Goal: Task Accomplishment & Management: Complete application form

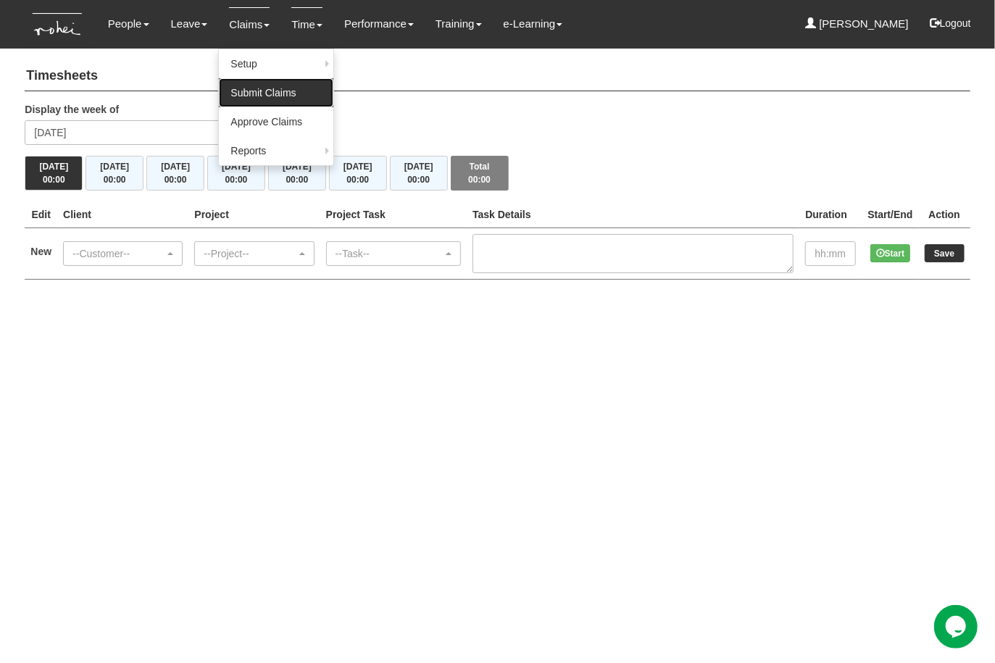
click at [253, 90] on link "Submit Claims" at bounding box center [276, 92] width 115 height 29
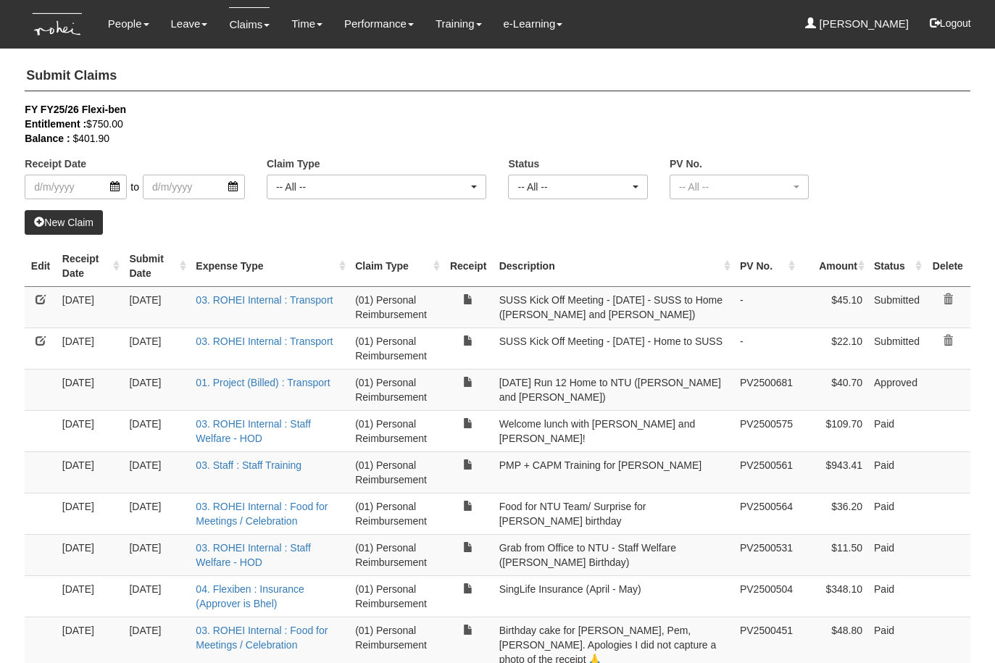
select select "50"
click at [65, 220] on link "New Claim" at bounding box center [64, 222] width 78 height 25
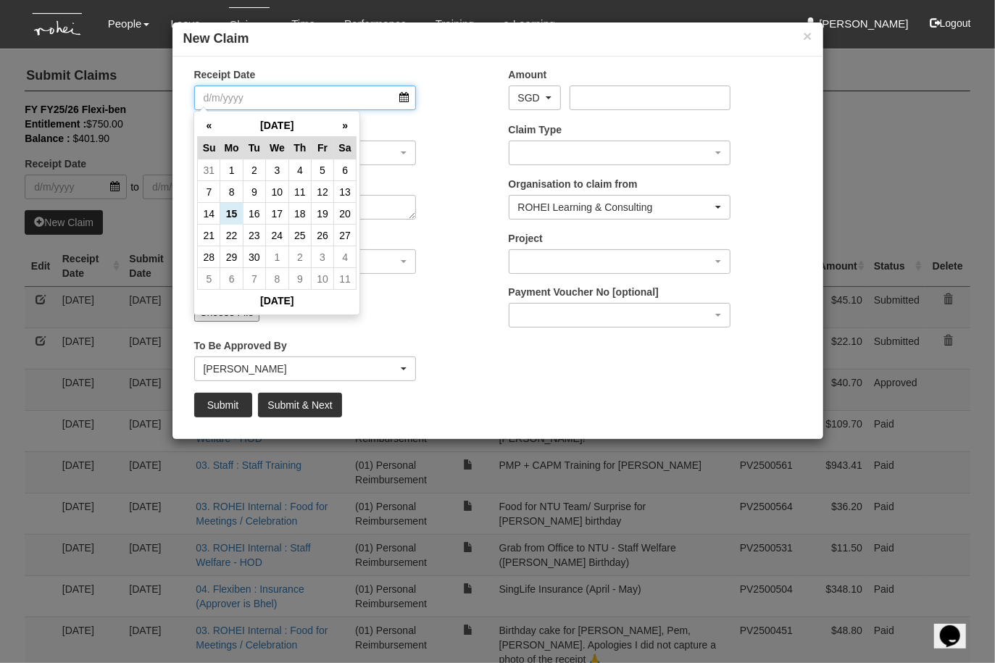
click at [323, 97] on input "Receipt Date" at bounding box center [305, 98] width 223 height 25
click at [226, 217] on td "15" at bounding box center [231, 214] width 22 height 22
type input "[DATE]"
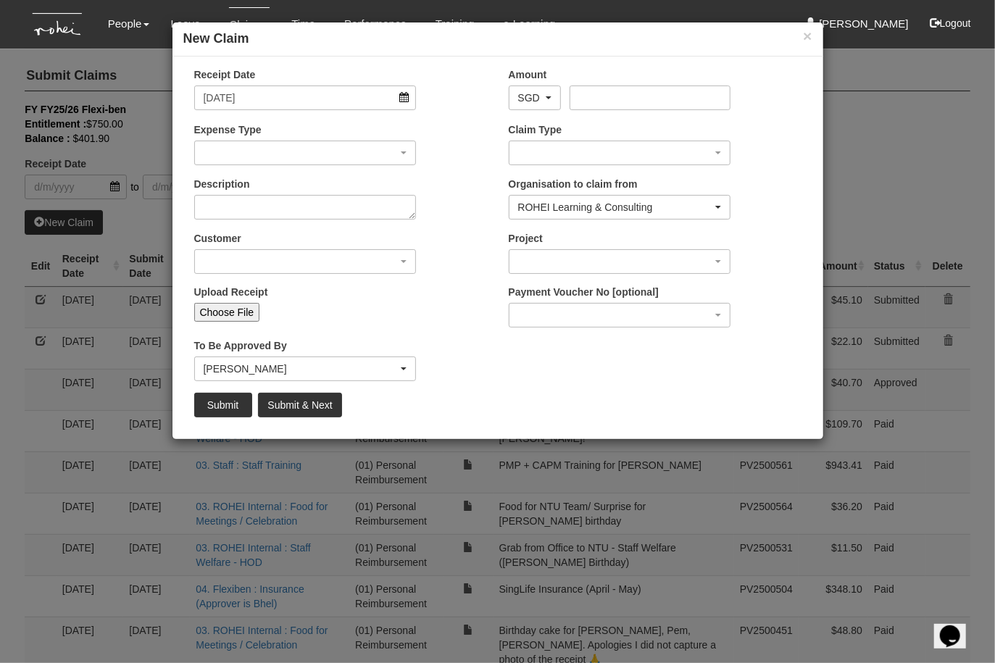
click at [278, 165] on div "Expense Type 01. Project (Billed) : Food for FGDs / Meetings 01. Project (Bille…" at bounding box center [340, 150] width 315 height 54
click at [276, 154] on div "button" at bounding box center [305, 152] width 221 height 23
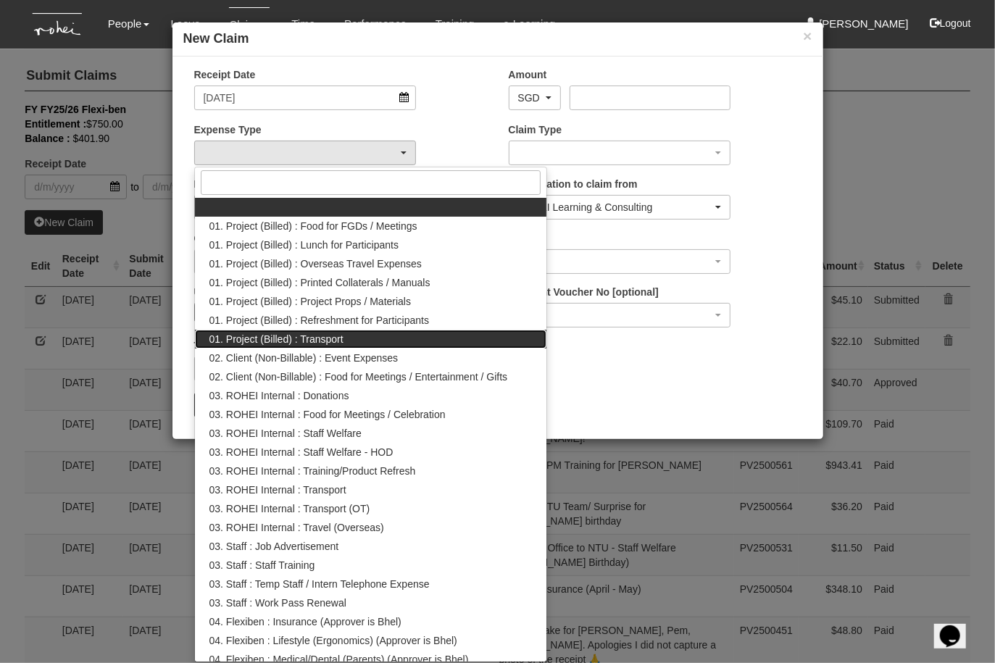
click at [310, 341] on span "01. Project (Billed) : Transport" at bounding box center [277, 339] width 134 height 14
select select "135"
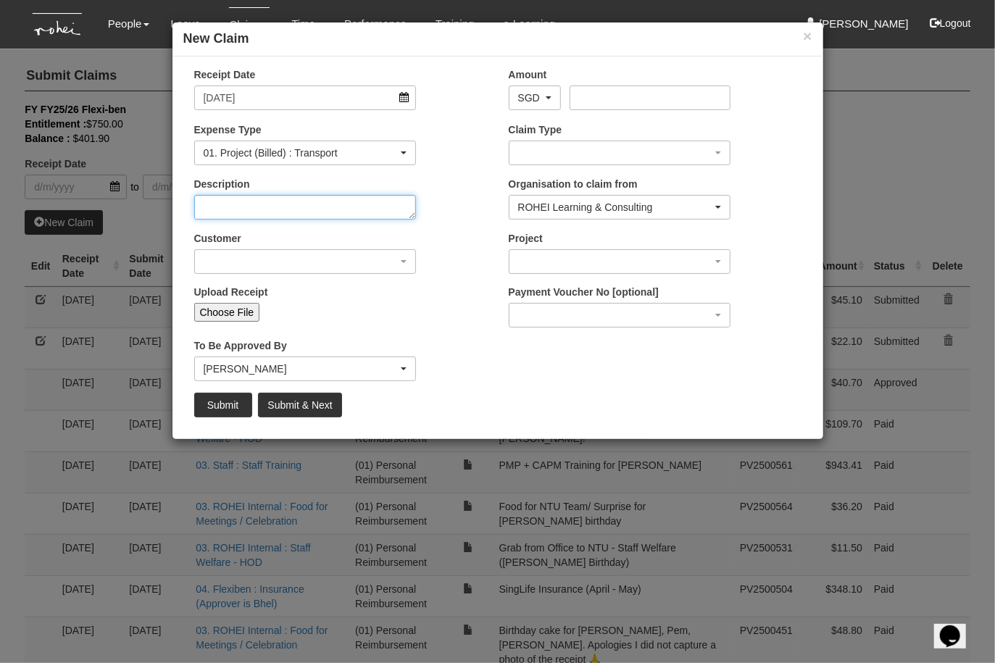
click at [278, 201] on textarea "Description" at bounding box center [305, 207] width 223 height 25
type textarea "NTU Run 15 - Home to NTU"
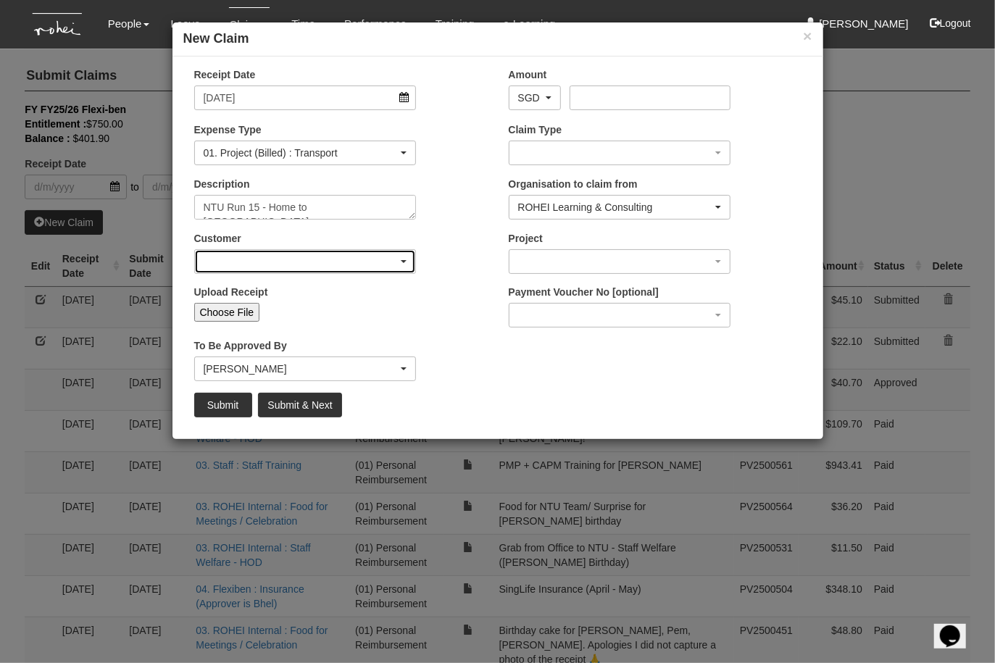
click at [354, 265] on div "button" at bounding box center [305, 261] width 221 height 23
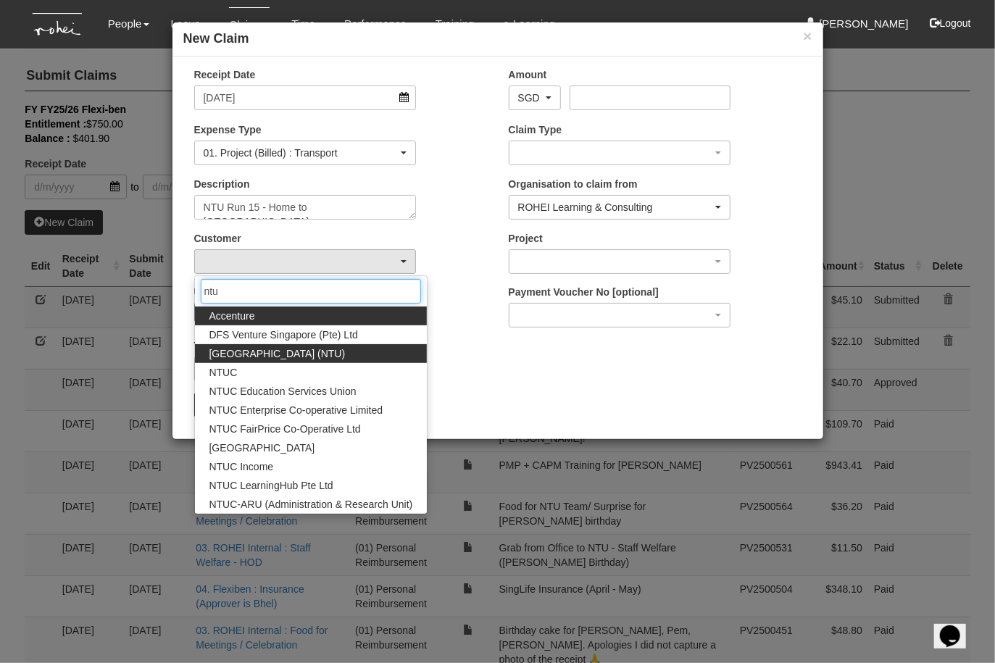
type input "ntu"
click at [346, 357] on span "Nanyang Technological University (NTU)" at bounding box center [278, 354] width 136 height 14
select select "59"
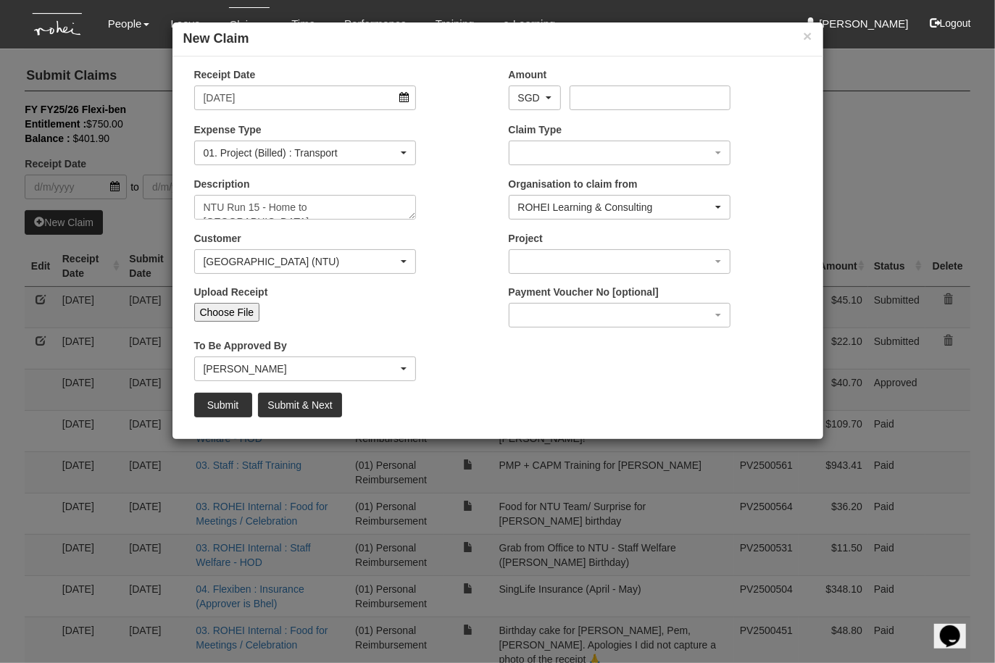
click at [312, 291] on div "Upload Receipt Choose File" at bounding box center [305, 303] width 244 height 37
click at [225, 312] on input "Choose File" at bounding box center [227, 312] width 66 height 19
type input "C:\fakepath\15 Sept - Home to NTU.pdf"
type input "Choose Another File"
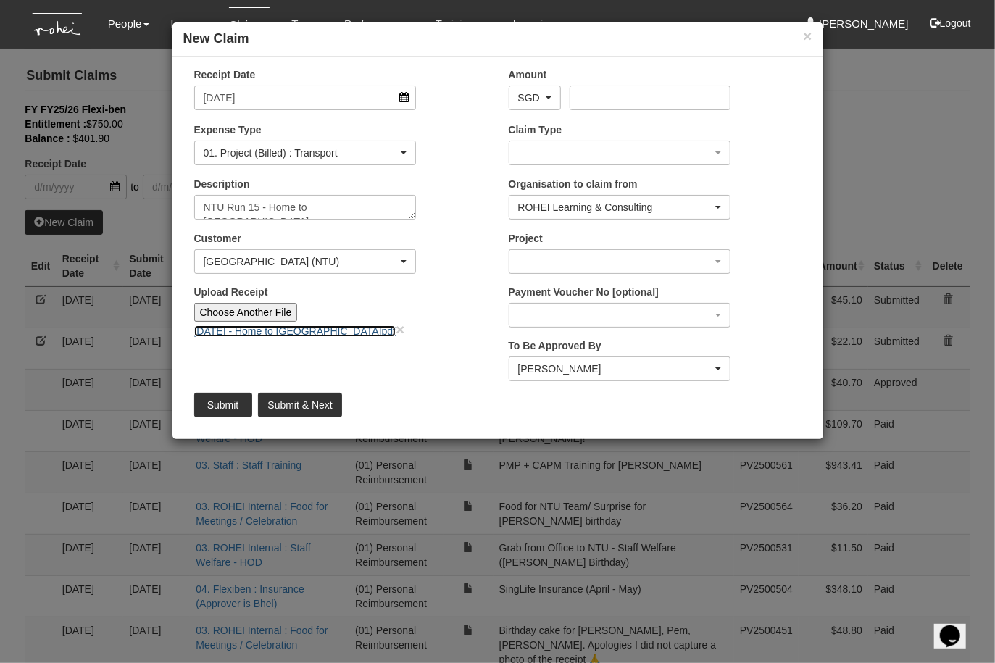
click at [291, 332] on link "15 Sept - Home to NTU.pdf" at bounding box center [295, 331] width 202 height 12
click at [704, 96] on input "Amount" at bounding box center [650, 98] width 161 height 25
type input "39.60"
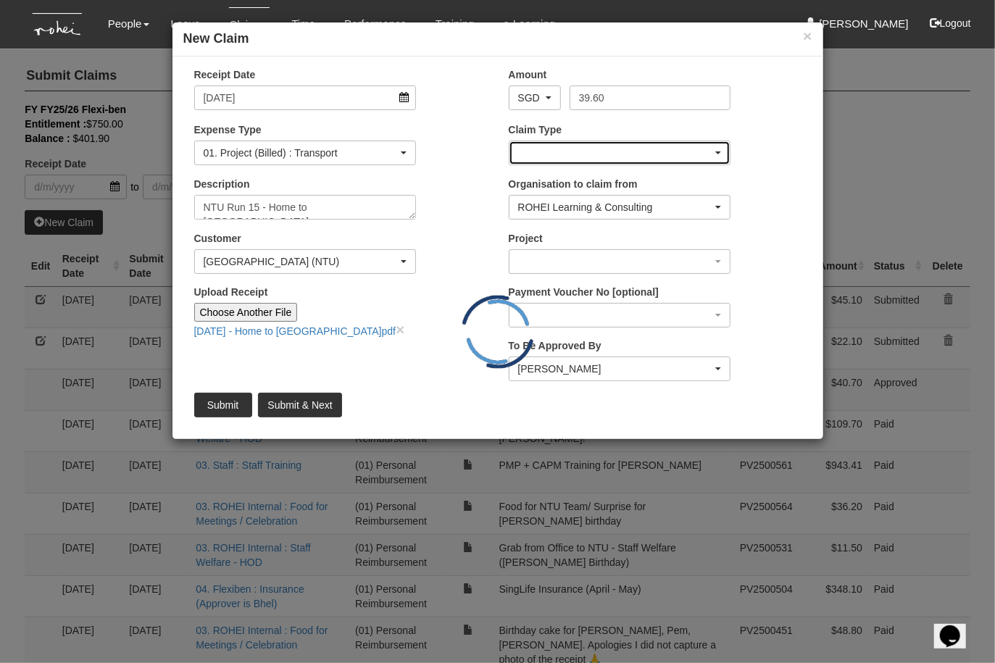
click at [621, 144] on div "button" at bounding box center [620, 152] width 221 height 23
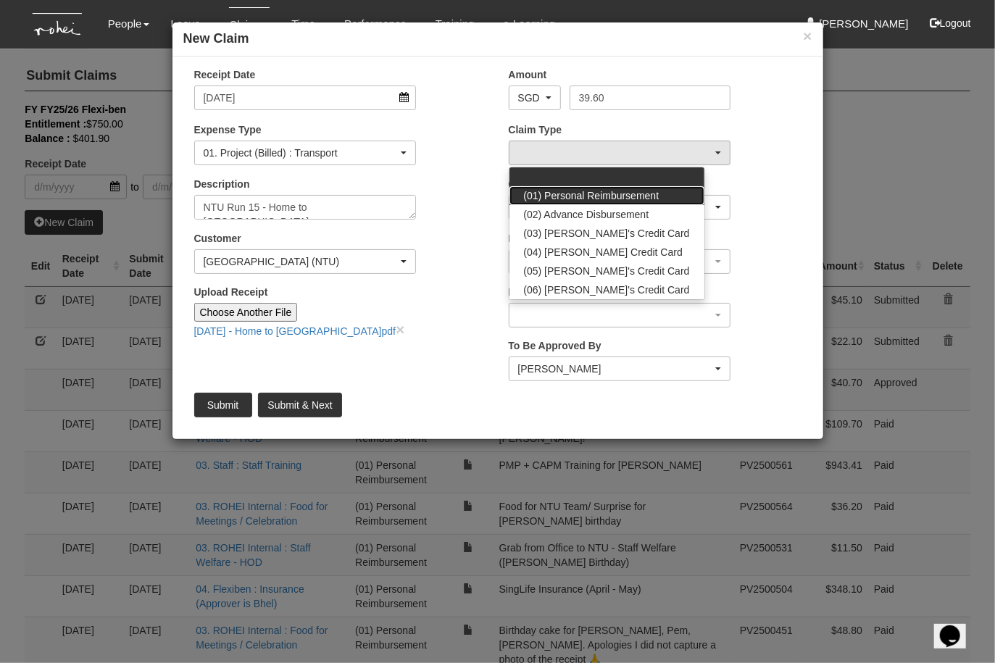
click at [593, 197] on span "(01) Personal Reimbursement" at bounding box center [592, 195] width 136 height 14
select select "14"
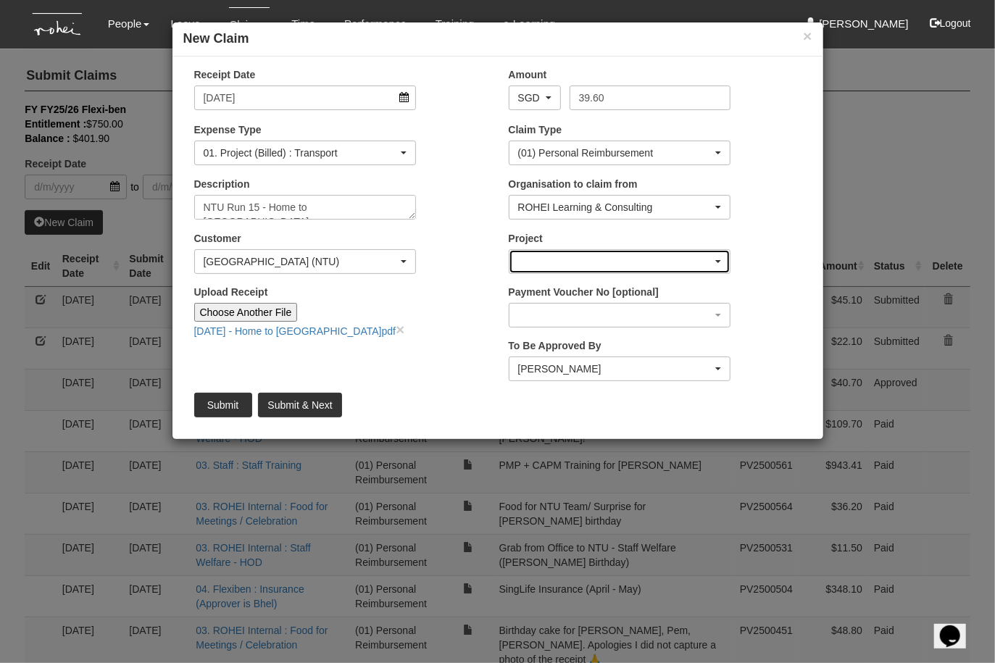
click at [582, 260] on div "button" at bounding box center [620, 261] width 221 height 23
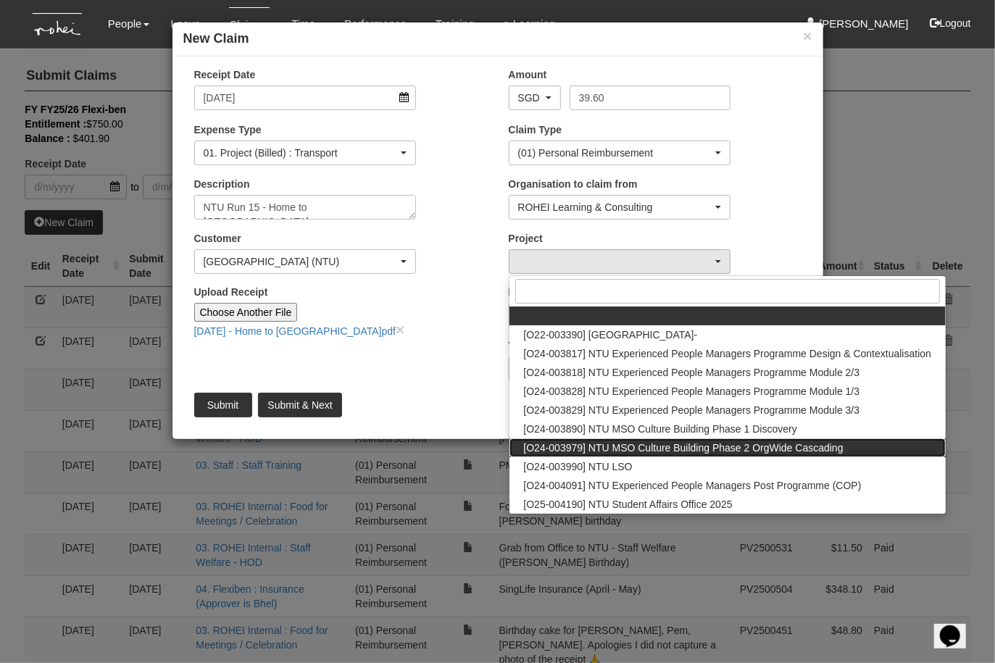
click at [592, 452] on span "[O24-003979] NTU MSO Culture Building Phase 2 OrgWide Cascading" at bounding box center [684, 448] width 320 height 14
select select "2613"
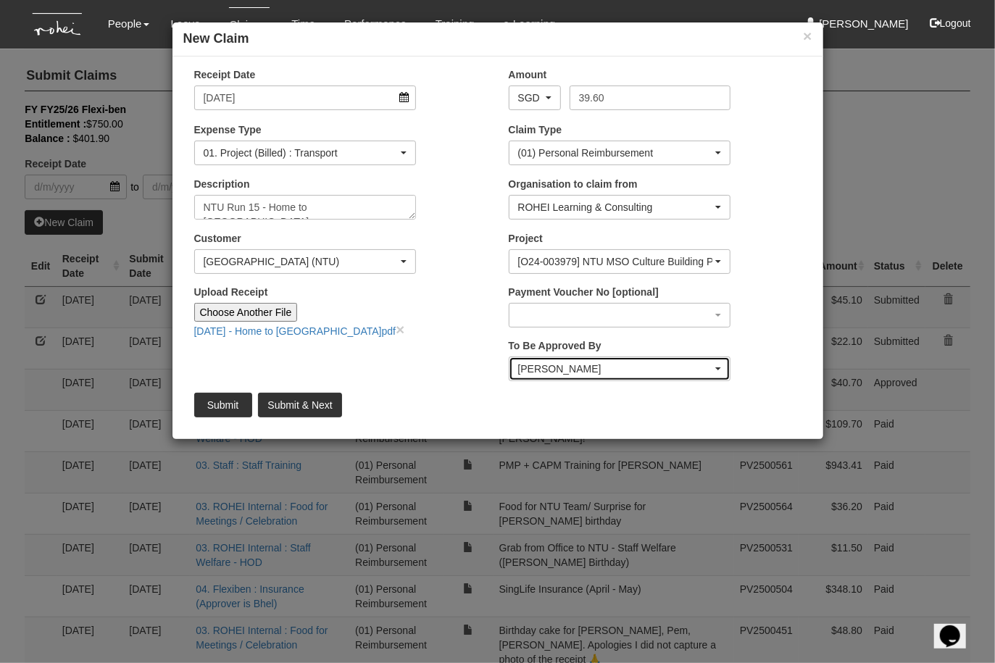
click at [557, 364] on div "Shuhui Lee" at bounding box center [615, 369] width 195 height 14
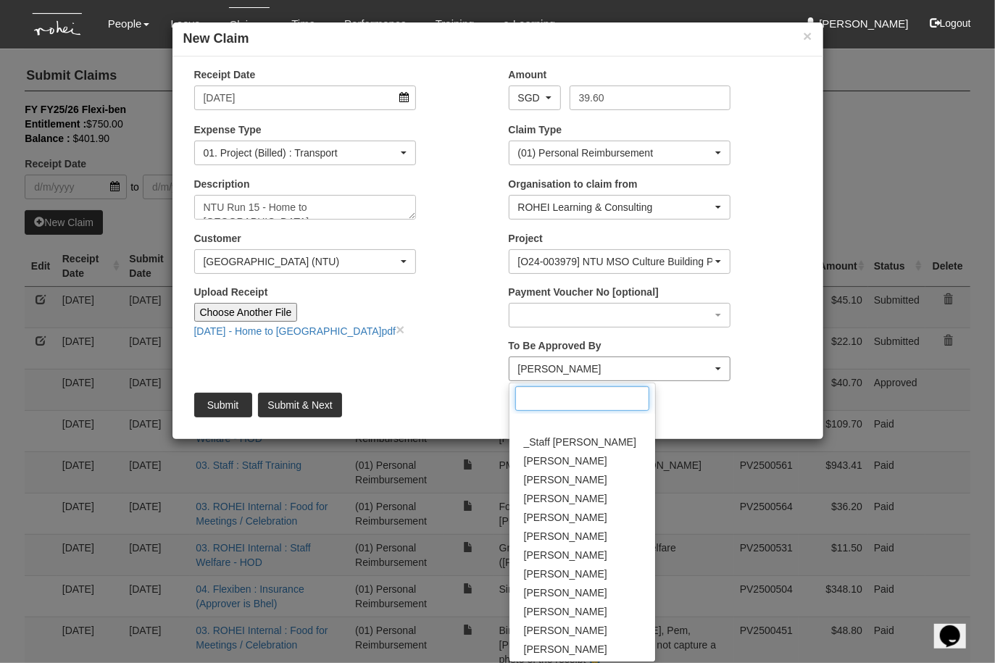
scroll to position [146, 0]
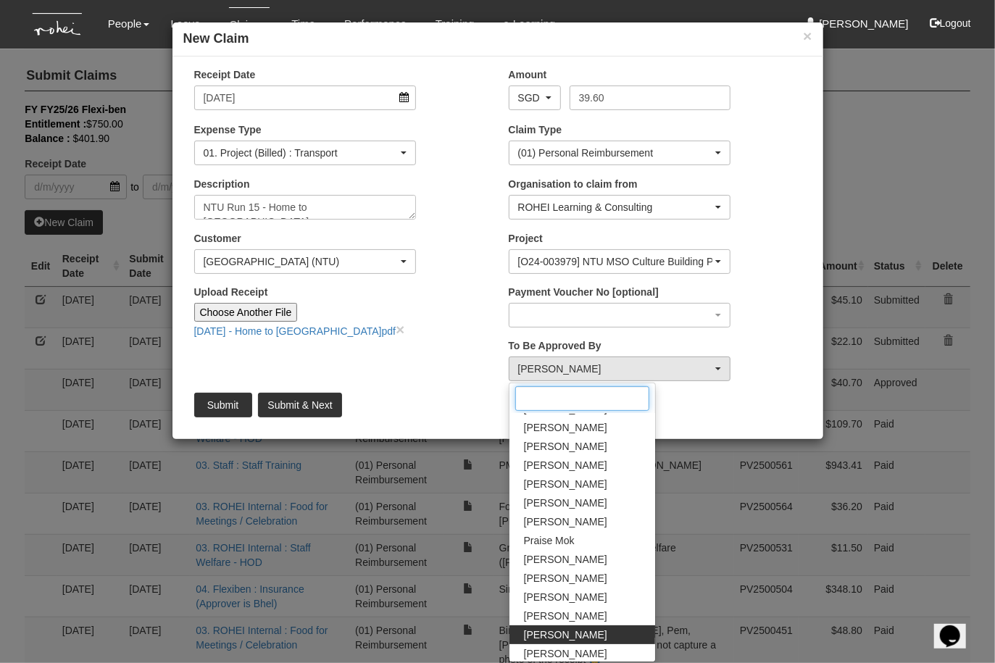
click at [568, 402] on input "Search" at bounding box center [582, 398] width 134 height 25
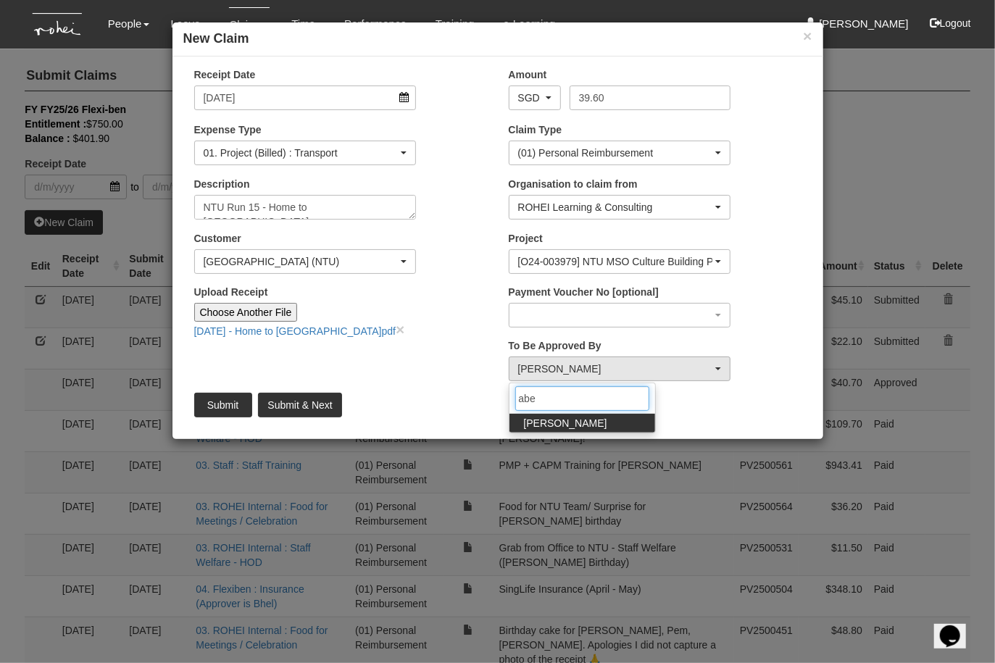
type input "abe"
click at [557, 417] on span "Abel Tan" at bounding box center [565, 423] width 83 height 14
select select "bab5243c-beed-41fc-b362-49a7e6e66dc1"
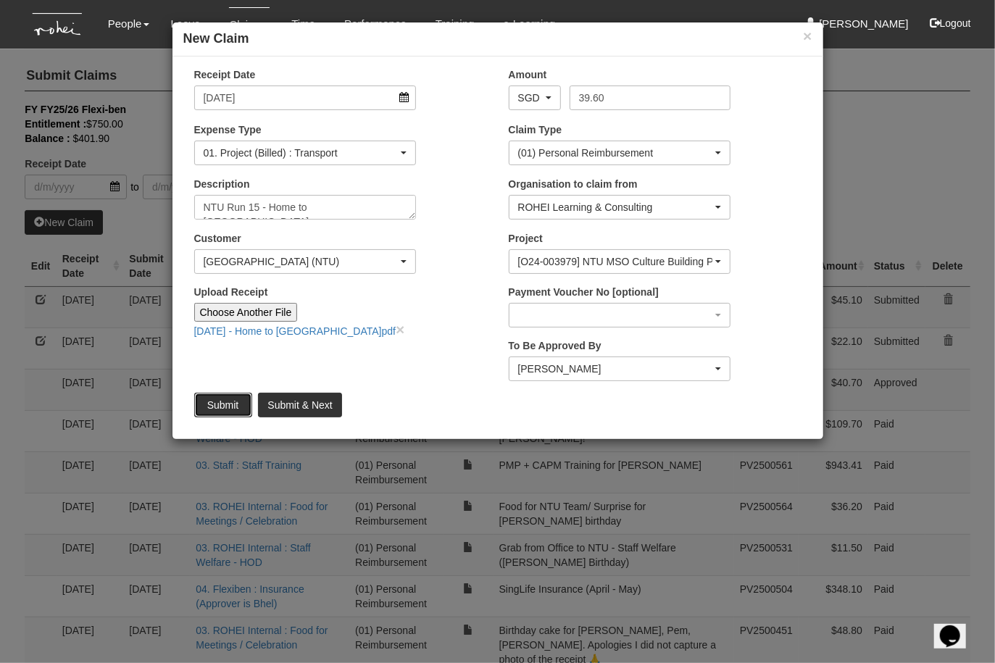
click at [229, 405] on input "Submit" at bounding box center [223, 405] width 58 height 25
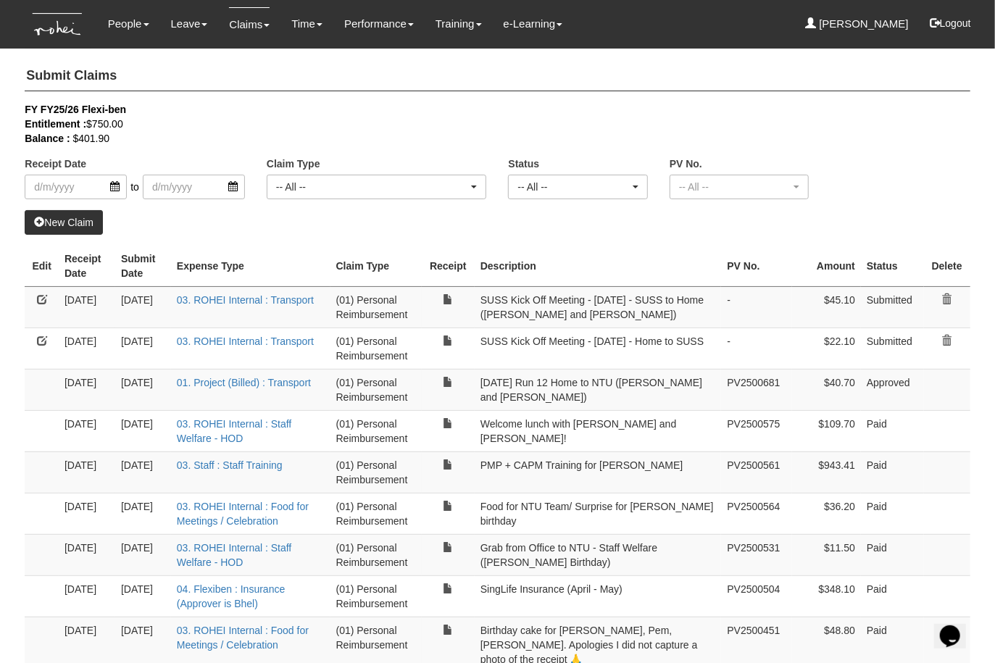
select select "50"
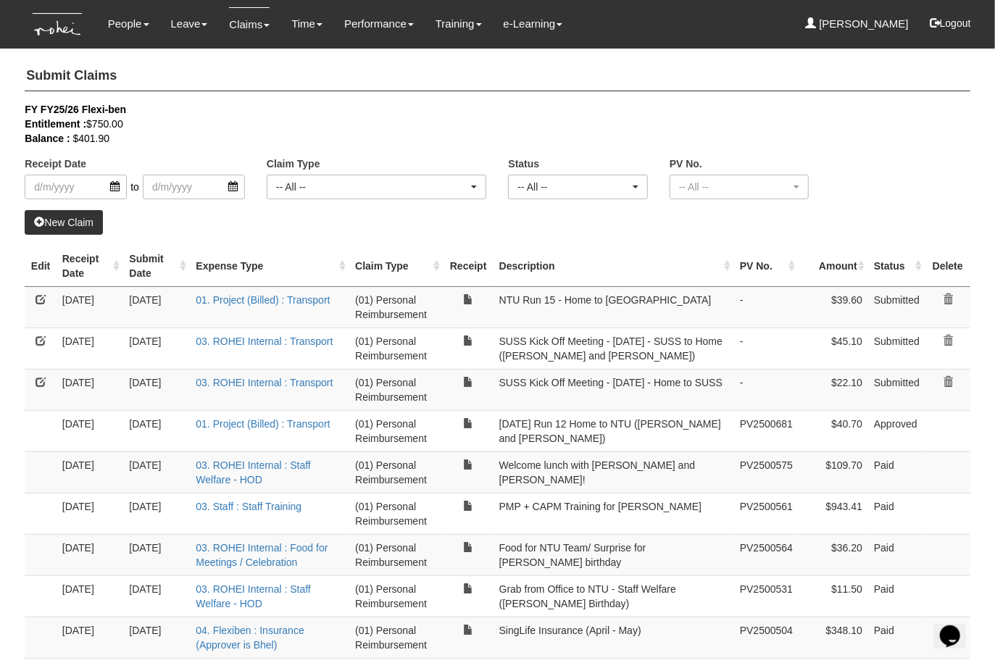
click at [278, 129] on div "Entitlement : $750.00" at bounding box center [487, 124] width 924 height 14
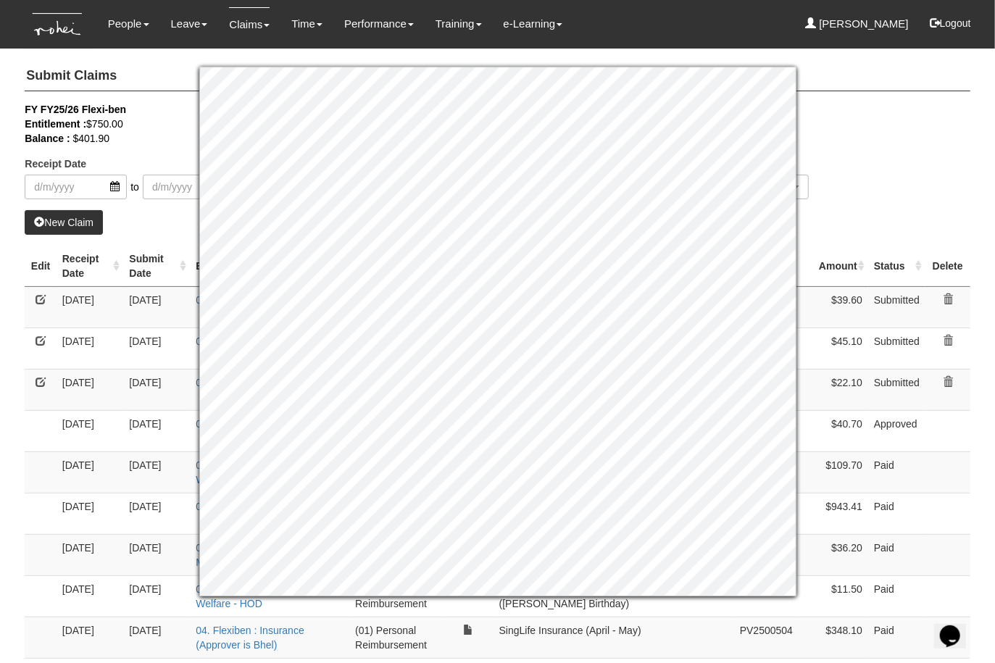
click at [902, 133] on div "Balance : $401.90" at bounding box center [487, 138] width 924 height 14
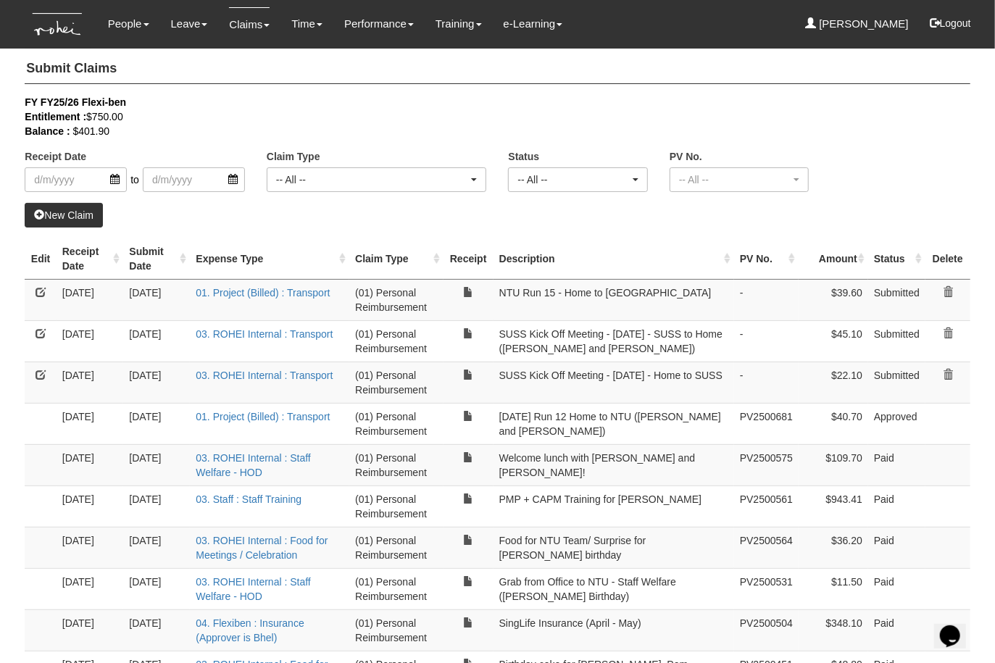
scroll to position [10, 0]
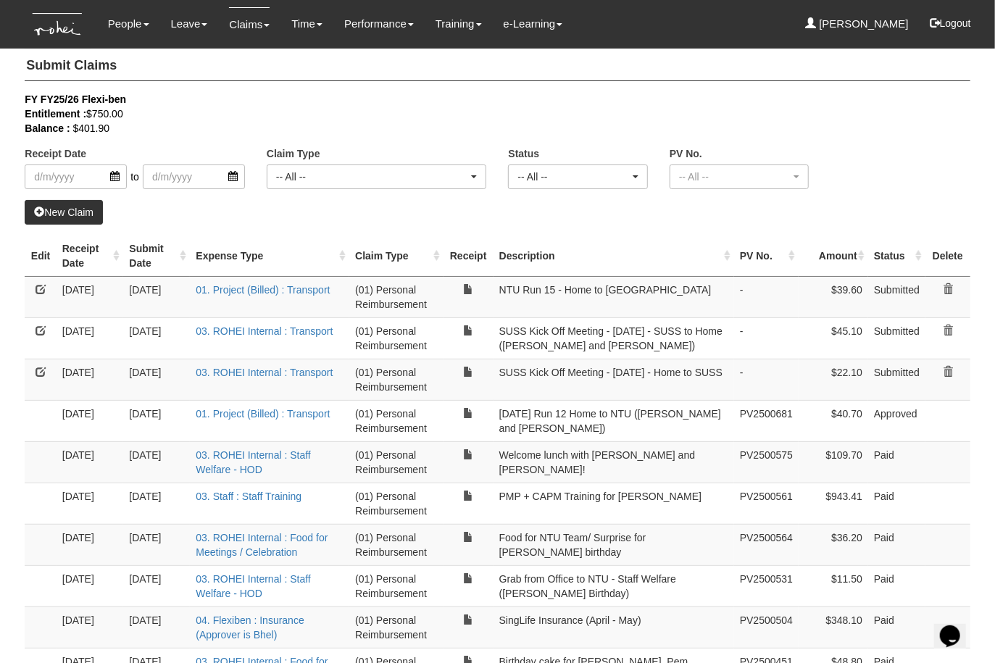
click at [365, 61] on h4 "Submit Claims" at bounding box center [497, 66] width 945 height 30
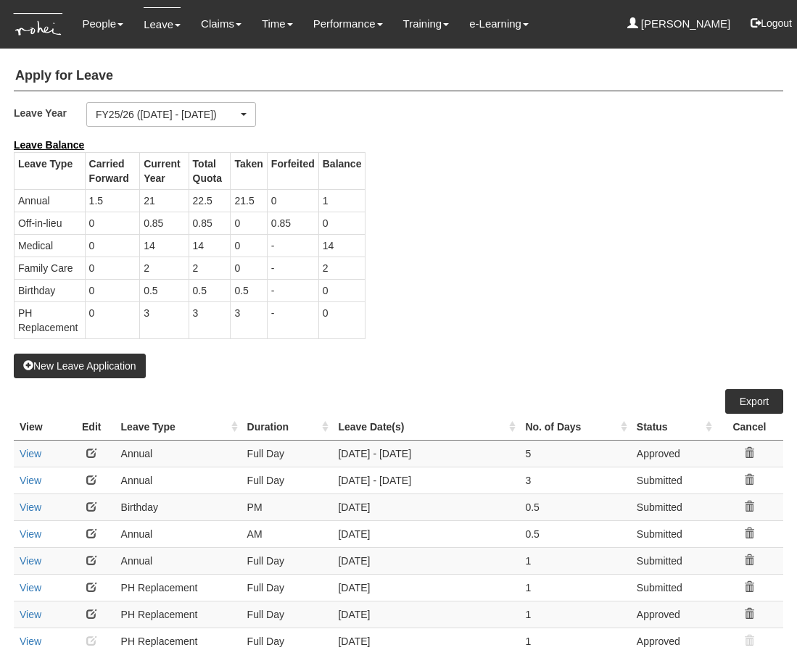
select select "50"
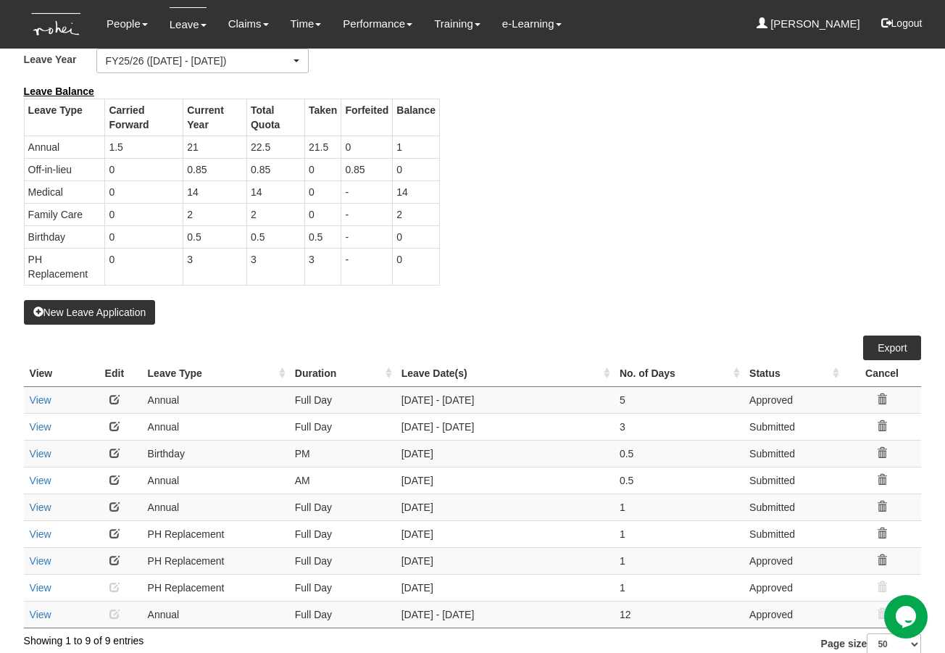
scroll to position [64, 0]
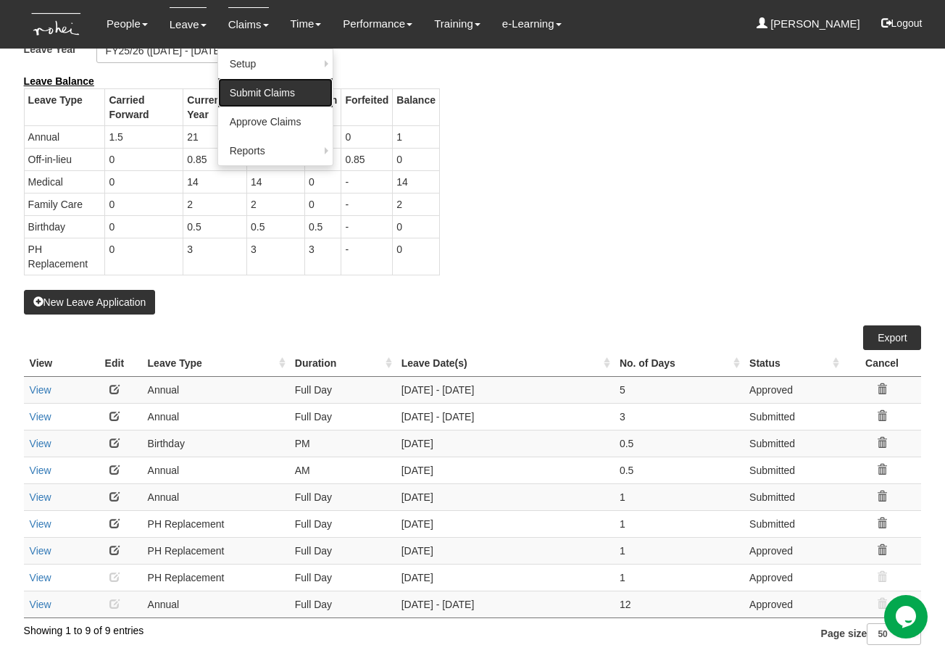
click at [259, 92] on link "Submit Claims" at bounding box center [275, 92] width 115 height 29
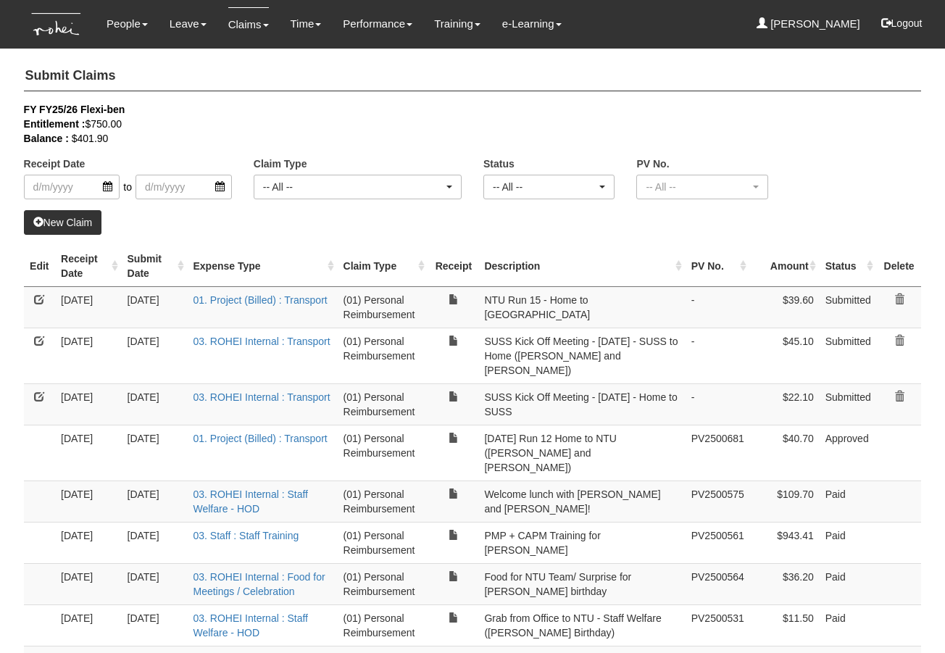
select select "50"
